Goal: Task Accomplishment & Management: Complete application form

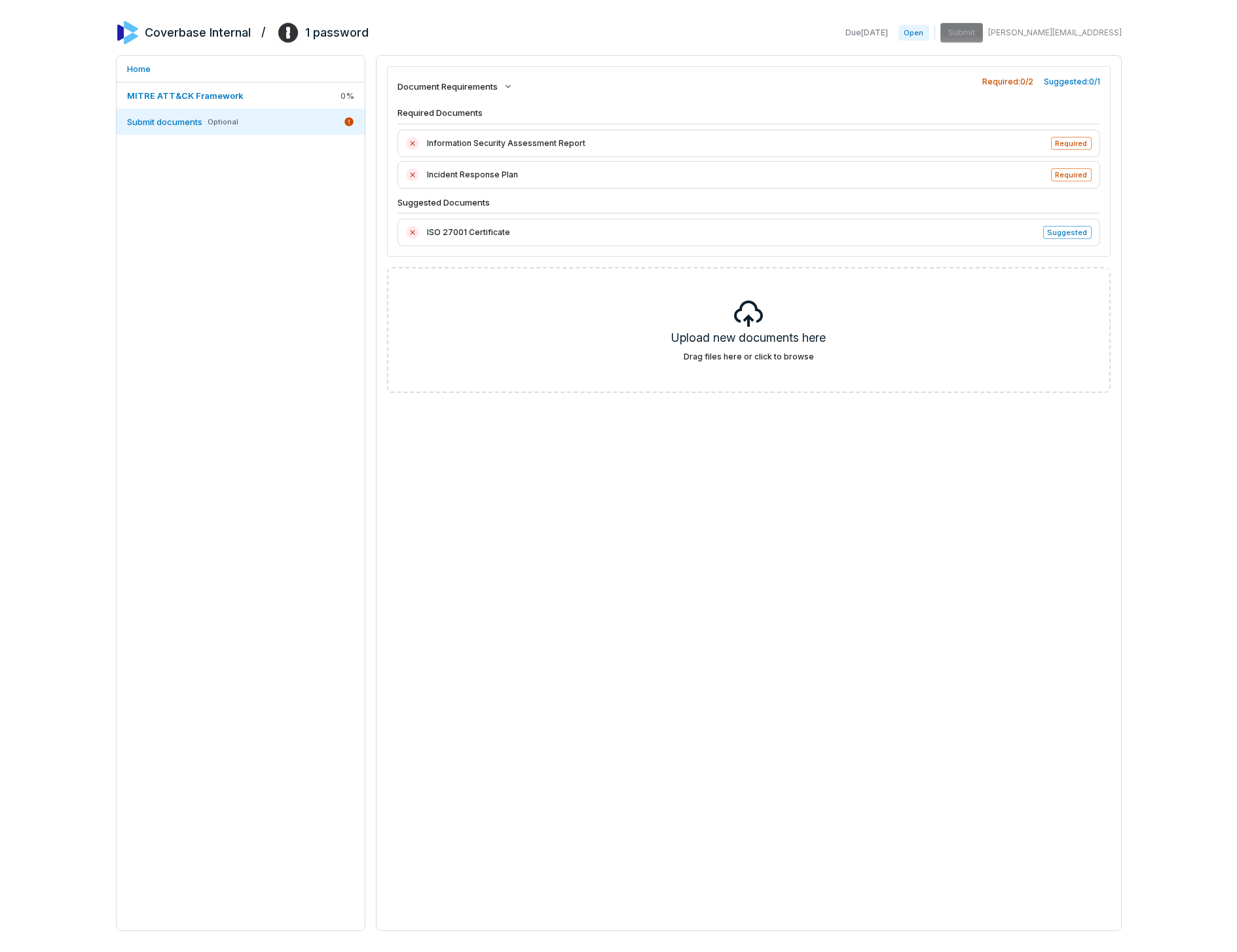
click at [1071, 135] on div "Information Security Assessment Report Required" at bounding box center [748, 143] width 702 height 27
click at [1022, 148] on span "Information Security Assessment Report" at bounding box center [735, 143] width 617 height 13
click at [997, 238] on span "ISO 27001 Certificate" at bounding box center [731, 232] width 609 height 13
click at [1055, 237] on span "Suggested" at bounding box center [1066, 232] width 48 height 13
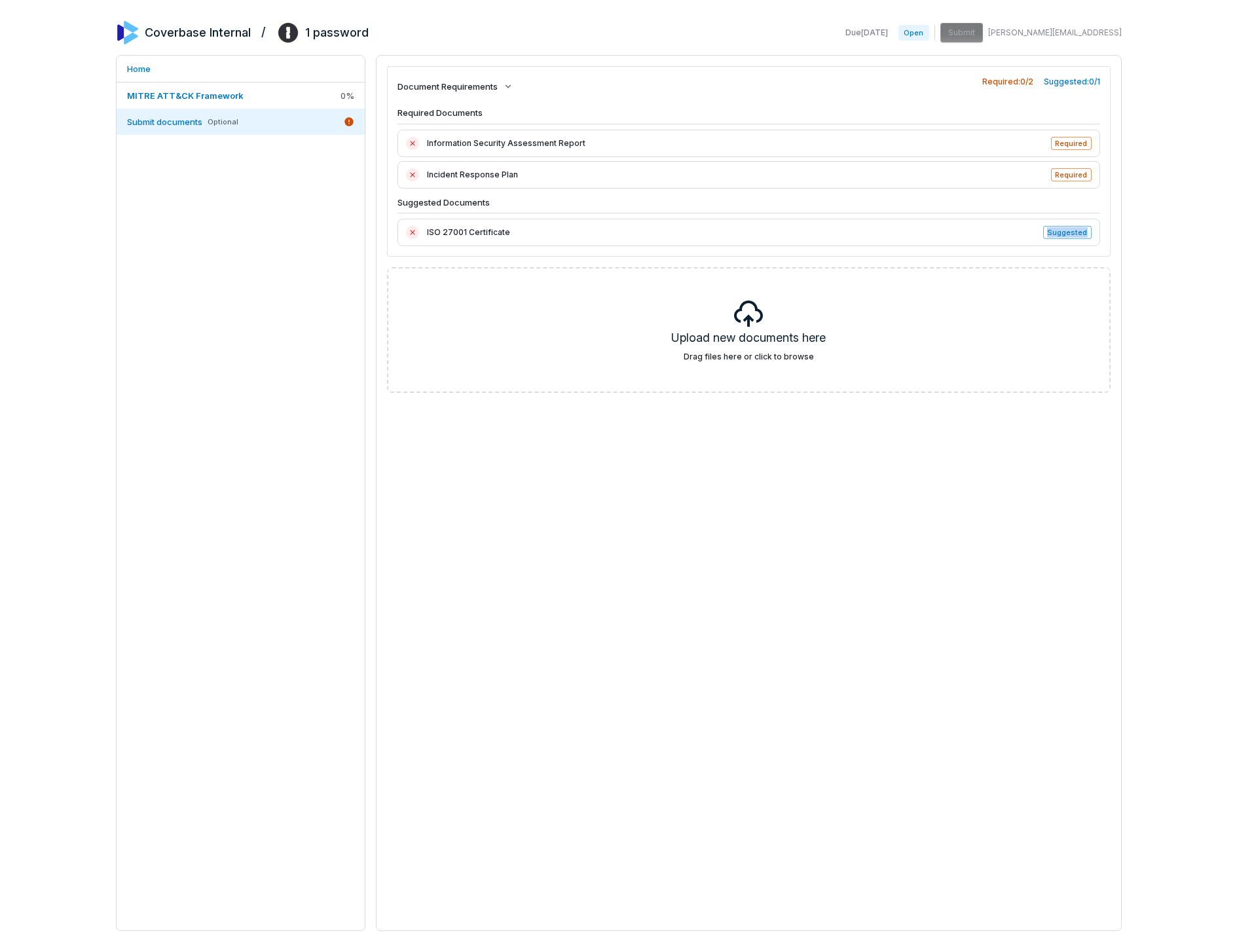
click at [1055, 237] on span "Suggested" at bounding box center [1066, 232] width 48 height 13
click at [1022, 233] on span "ISO 27001 Certificate" at bounding box center [731, 232] width 609 height 13
drag, startPoint x: 1057, startPoint y: 85, endPoint x: 994, endPoint y: 83, distance: 63.0
click at [994, 83] on div "Required: 0 / 2 Suggested: 0 / 1" at bounding box center [1040, 81] width 118 height 10
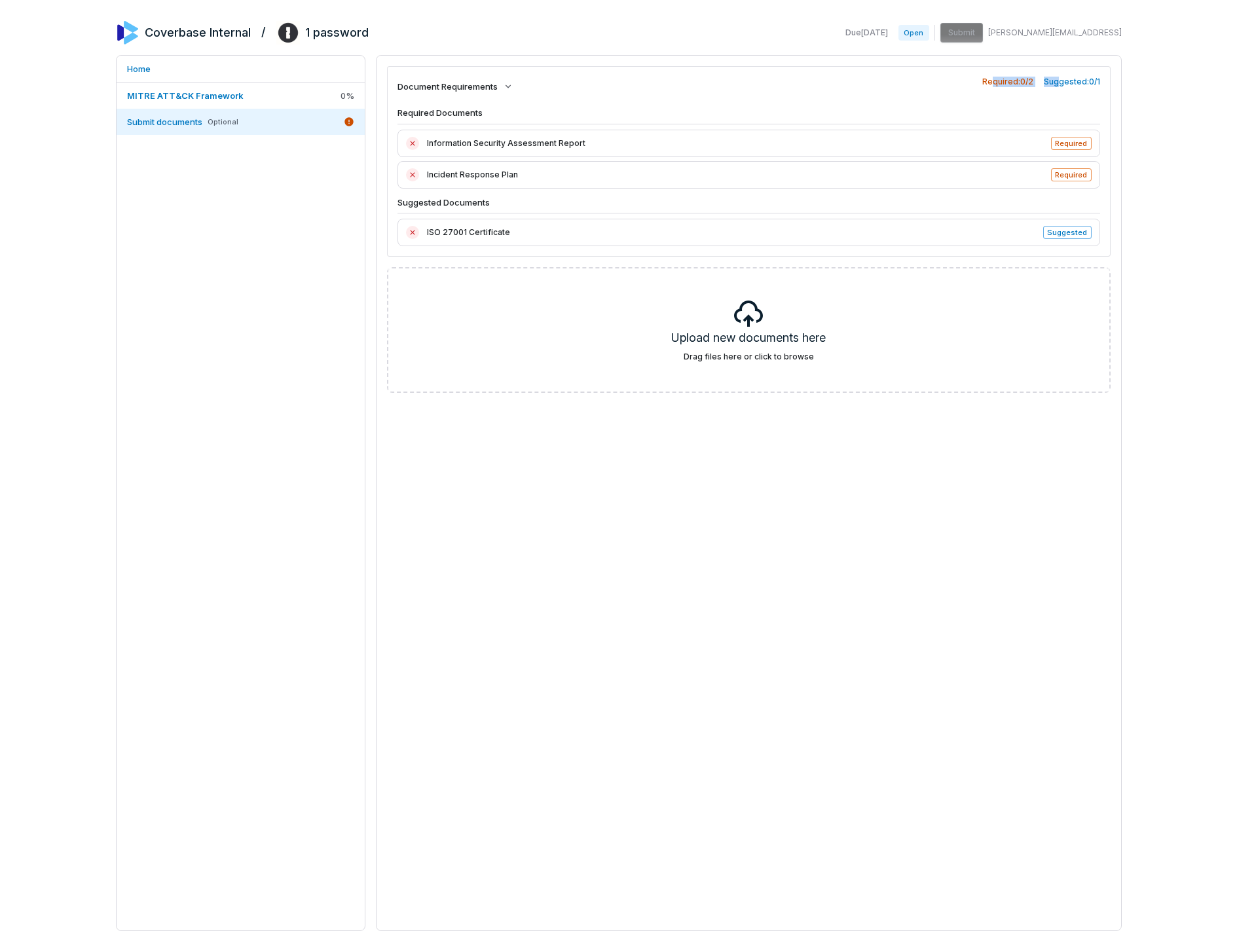
click at [994, 83] on span "Required: 0 / 2" at bounding box center [1007, 81] width 51 height 10
click at [254, 85] on link "MITRE ATT&CK Framework 0 %" at bounding box center [240, 96] width 248 height 27
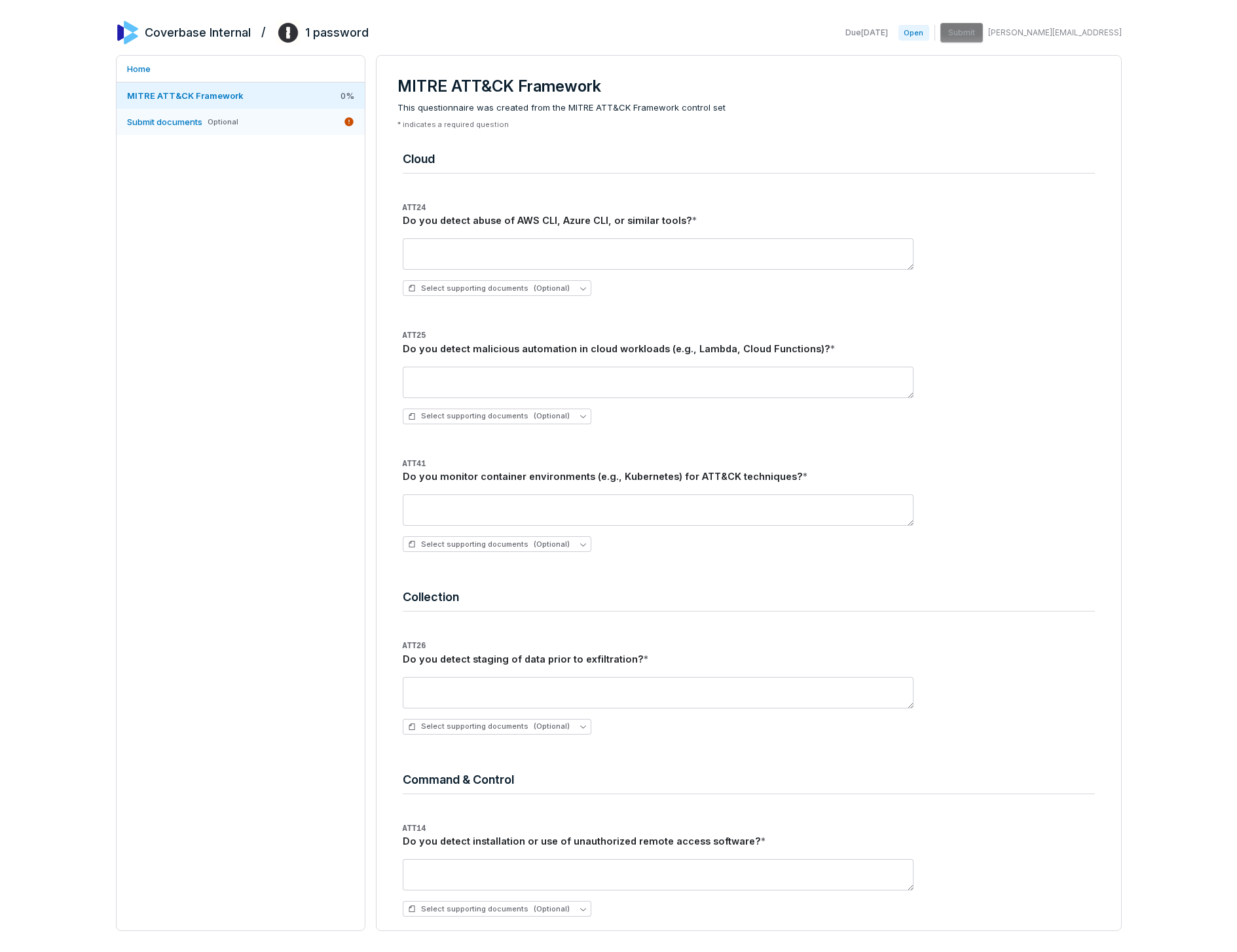
click at [254, 124] on link "Submit documents Optional" at bounding box center [240, 122] width 248 height 27
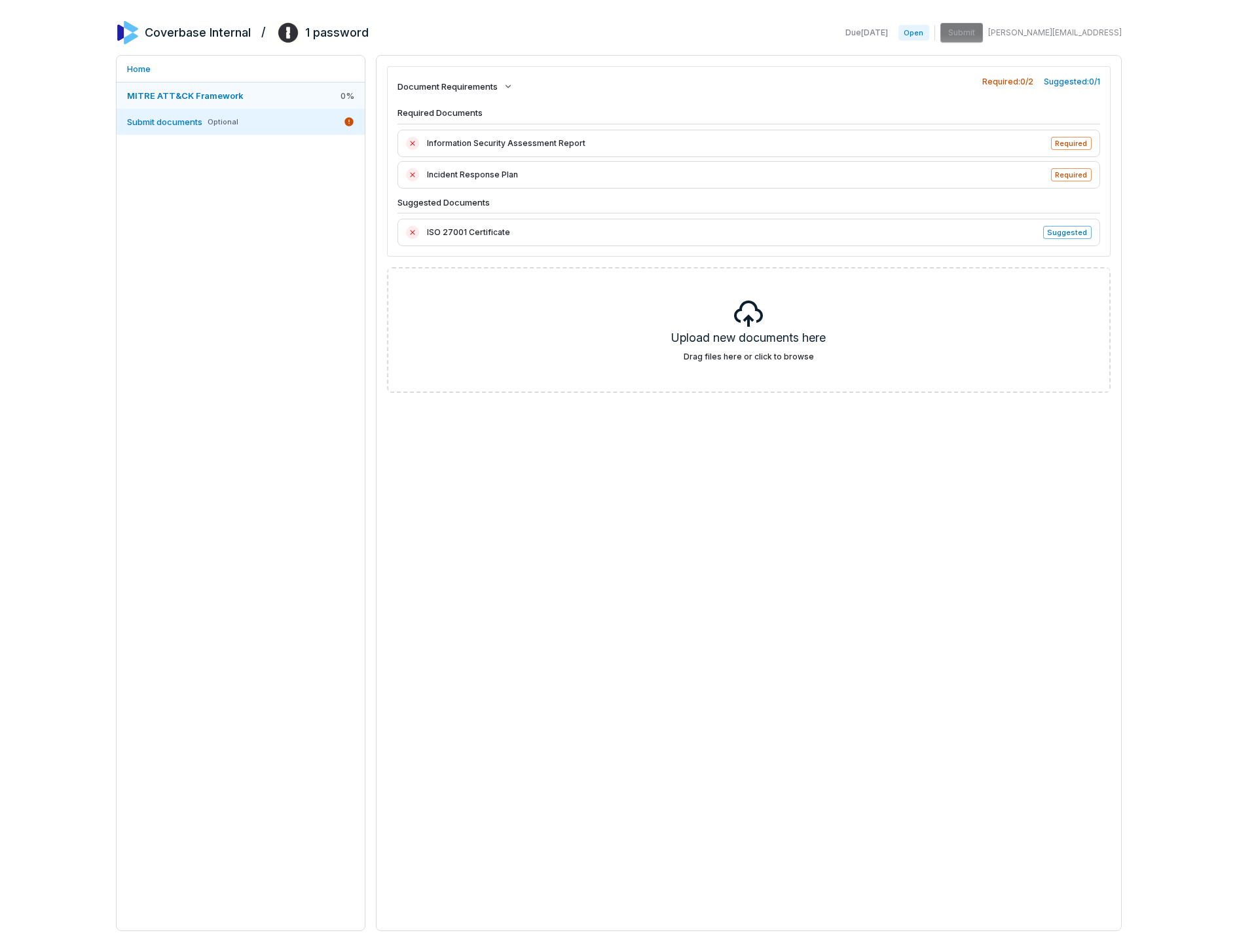
click at [264, 98] on link "MITRE ATT&CK Framework 0 %" at bounding box center [240, 96] width 248 height 27
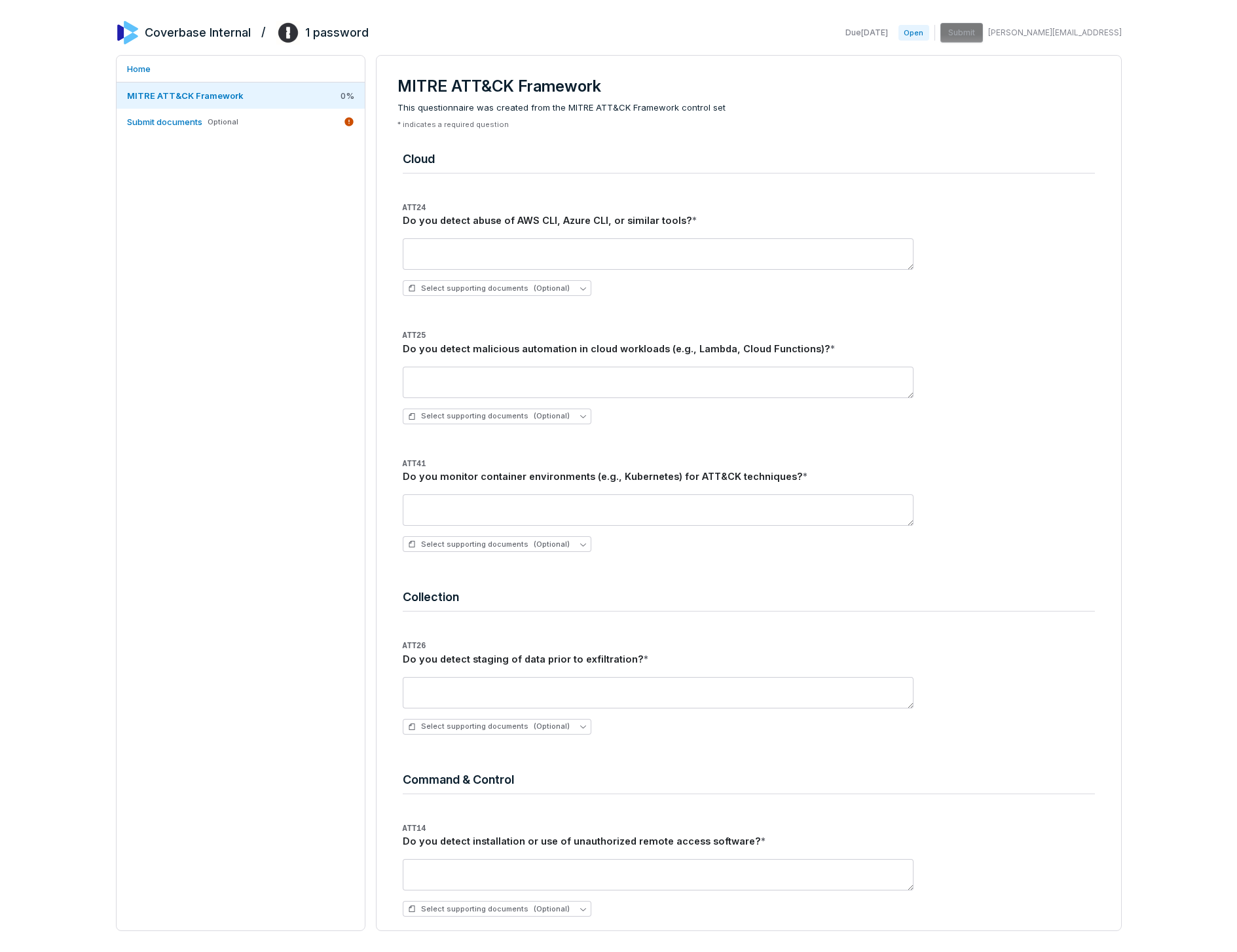
click at [260, 266] on div "Home MITRE ATT&CK Framework 0 % Submit documents Optional" at bounding box center [240, 492] width 250 height 876
